Goal: Task Accomplishment & Management: Manage account settings

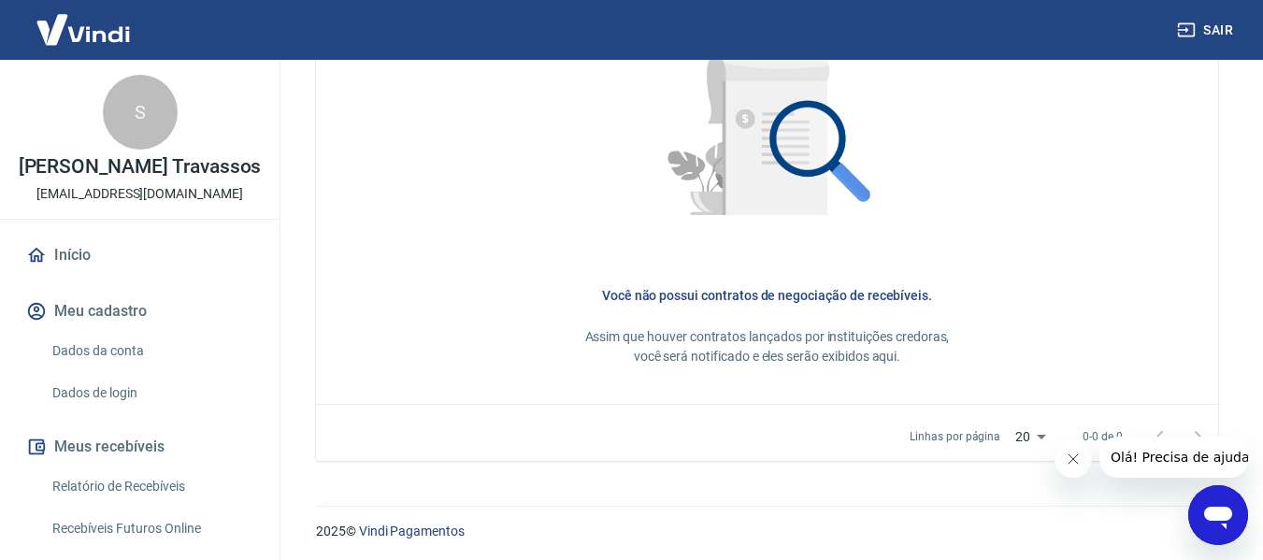
scroll to position [930, 0]
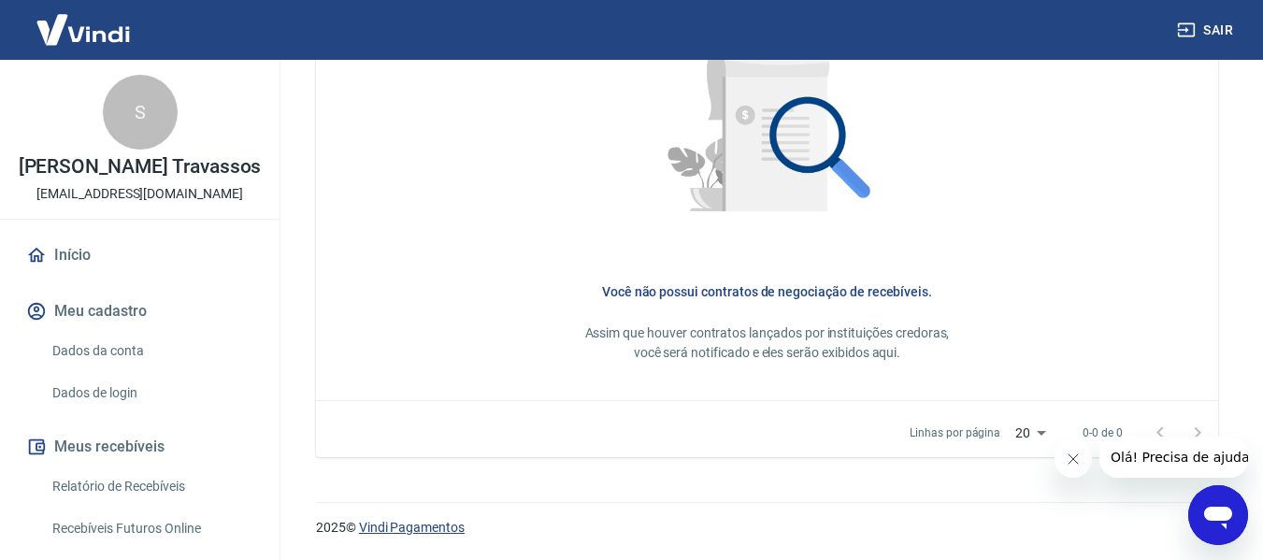
click at [464, 521] on link "Vindi Pagamentos" at bounding box center [412, 527] width 106 height 15
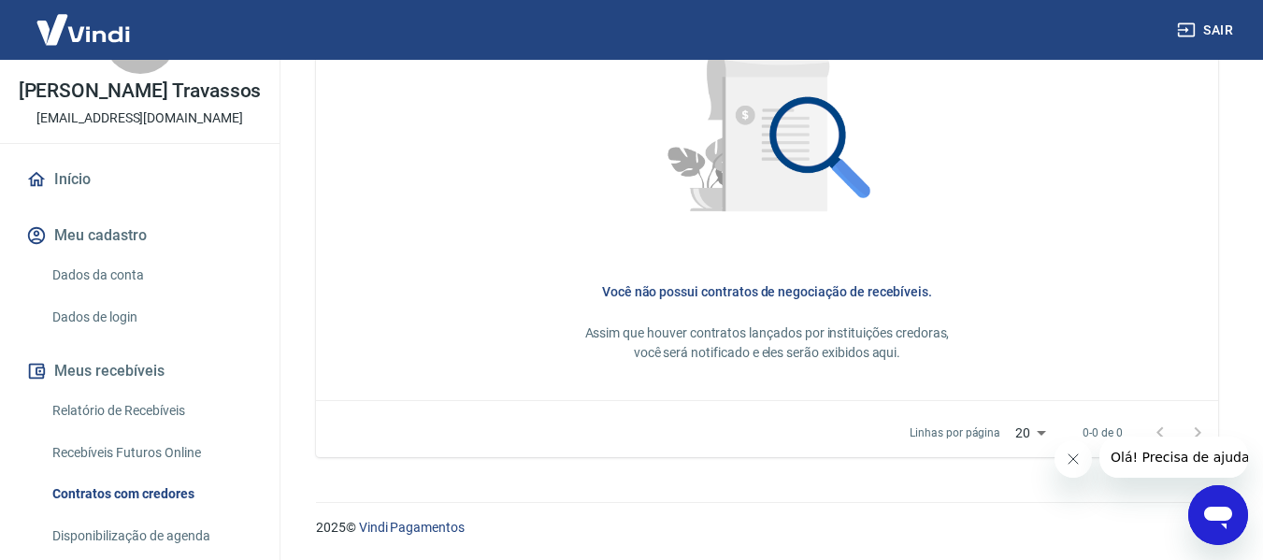
scroll to position [54, 0]
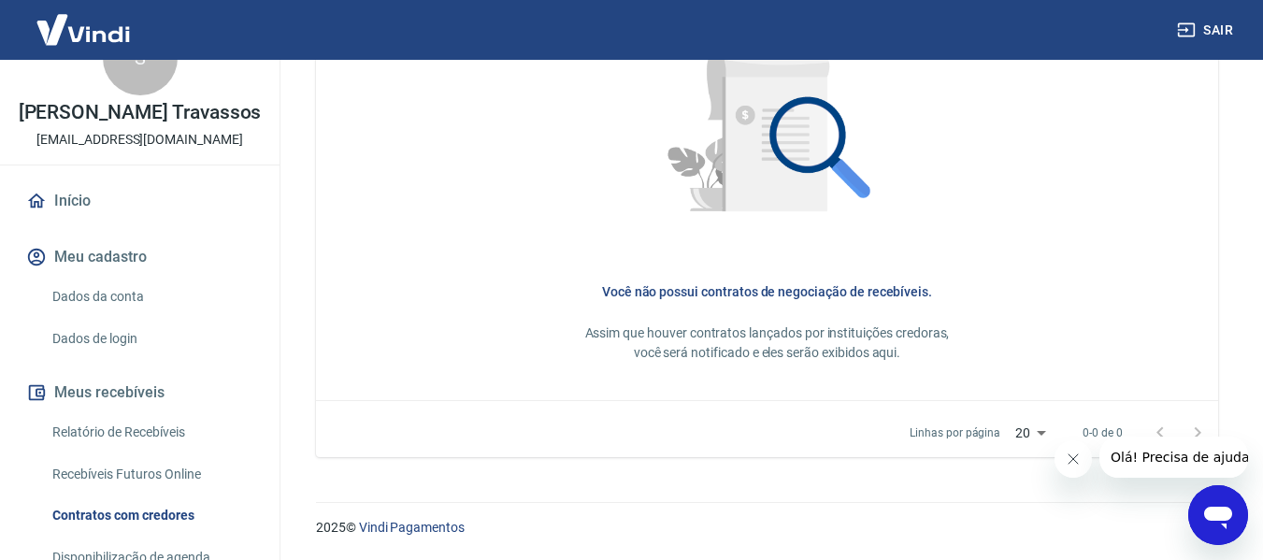
click at [140, 278] on button "Meu cadastro" at bounding box center [139, 256] width 235 height 41
click at [145, 313] on link "Dados da conta" at bounding box center [151, 297] width 212 height 38
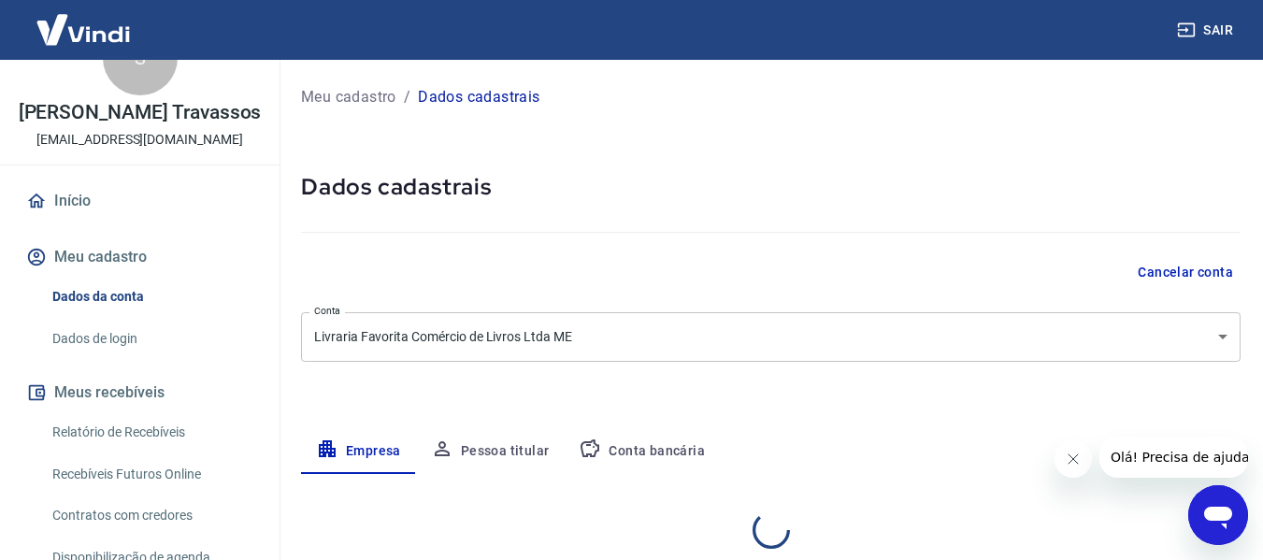
select select "RJ"
select select "business"
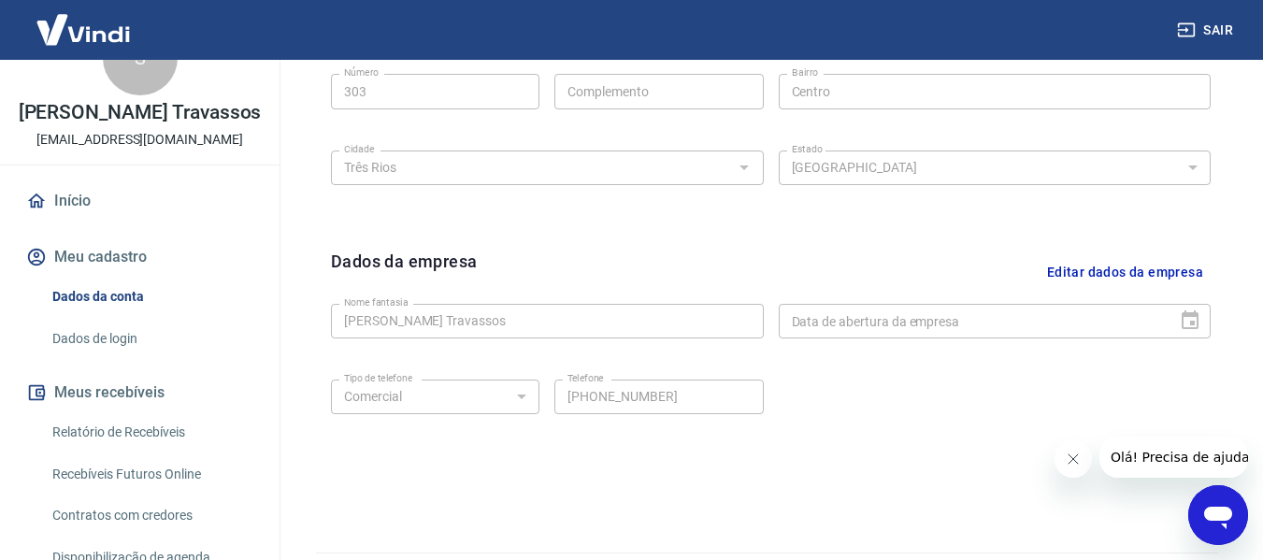
scroll to position [788, 0]
